Goal: Task Accomplishment & Management: Manage account settings

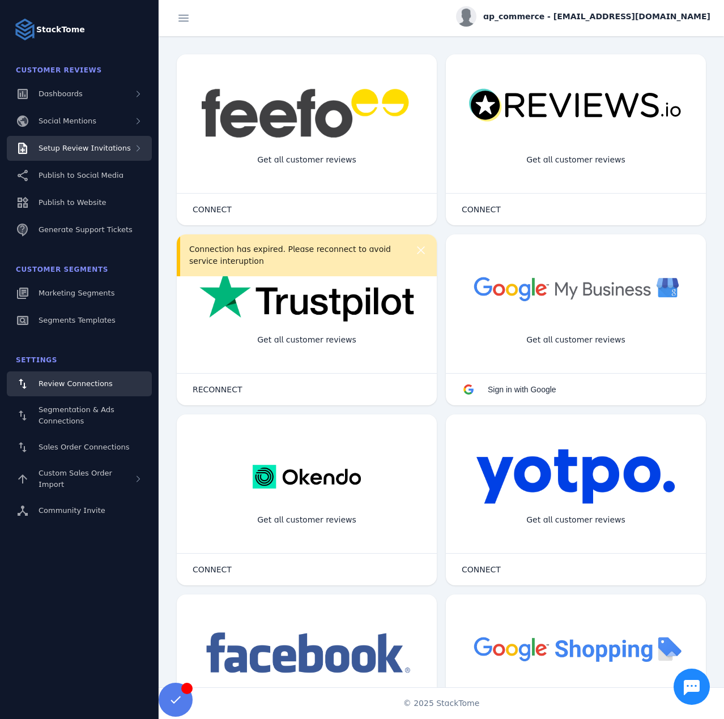
click at [99, 147] on span "Setup Review Invitations" at bounding box center [85, 148] width 92 height 8
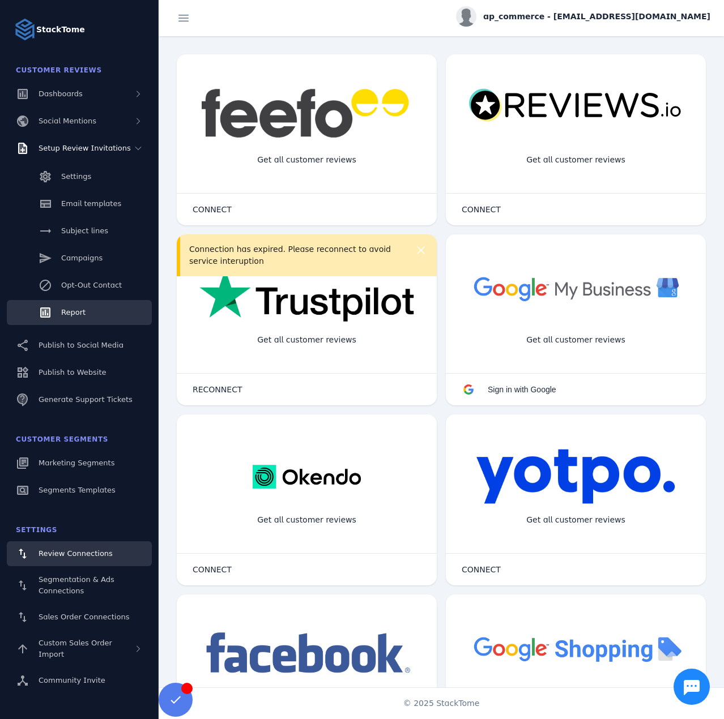
click at [78, 310] on span "Report" at bounding box center [73, 312] width 24 height 8
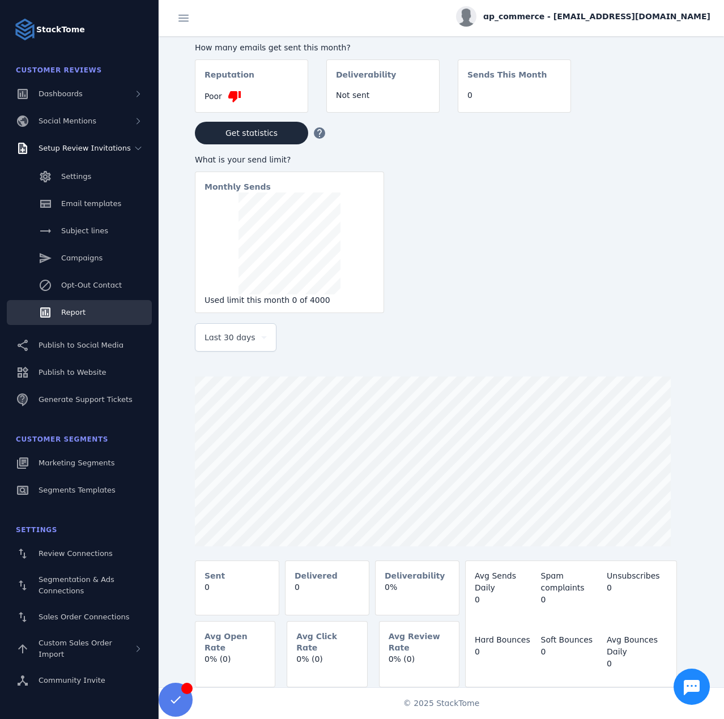
click at [631, 14] on span "ap_commerce - [EMAIL_ADDRESS][DOMAIN_NAME]" at bounding box center [596, 17] width 227 height 12
click at [659, 107] on span "Sign out" at bounding box center [674, 109] width 33 height 14
